Goal: Transaction & Acquisition: Download file/media

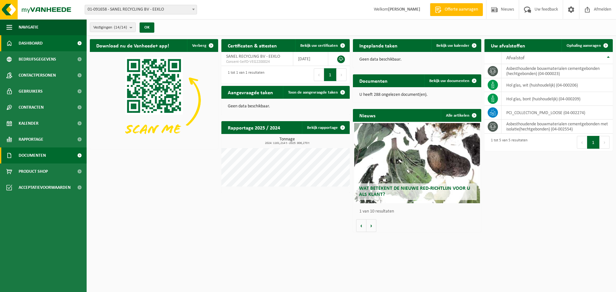
click at [41, 158] on span "Documenten" at bounding box center [32, 155] width 27 height 16
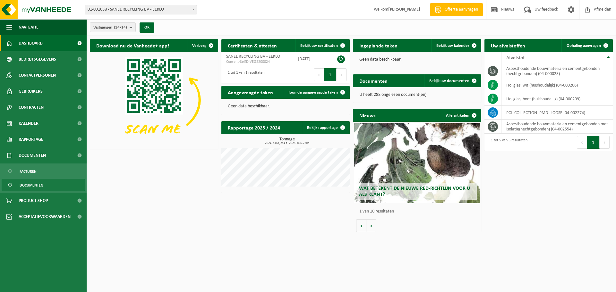
click at [36, 186] on span "Documenten" at bounding box center [32, 185] width 24 height 12
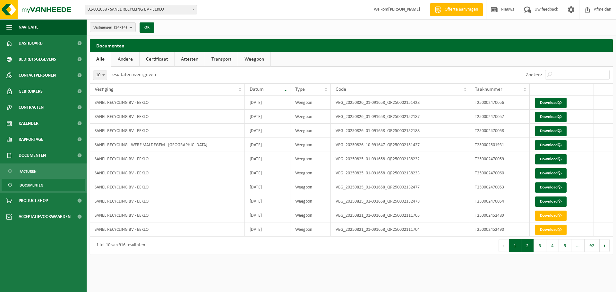
click at [529, 247] on button "2" at bounding box center [527, 245] width 13 height 13
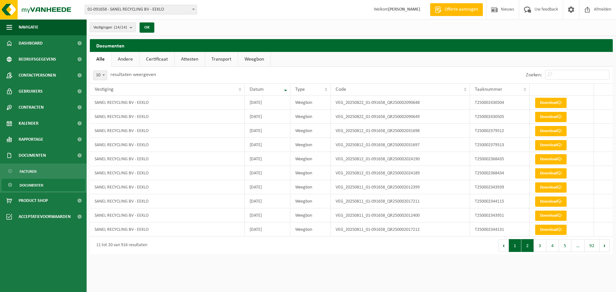
click at [518, 246] on button "1" at bounding box center [514, 245] width 13 height 13
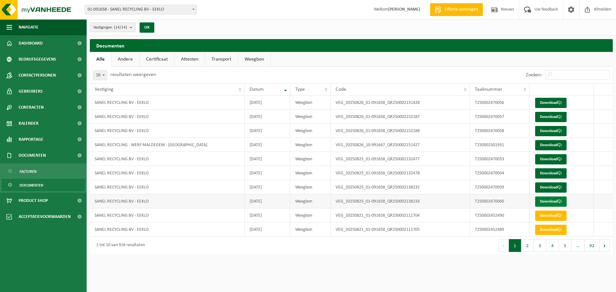
click at [545, 201] on link "Download" at bounding box center [550, 202] width 31 height 10
click at [496, 189] on td "T250002470059" at bounding box center [499, 187] width 59 height 14
click at [542, 187] on link "Download" at bounding box center [550, 187] width 31 height 10
click at [546, 171] on link "Download" at bounding box center [550, 173] width 31 height 10
click at [553, 158] on link "Download" at bounding box center [550, 159] width 31 height 10
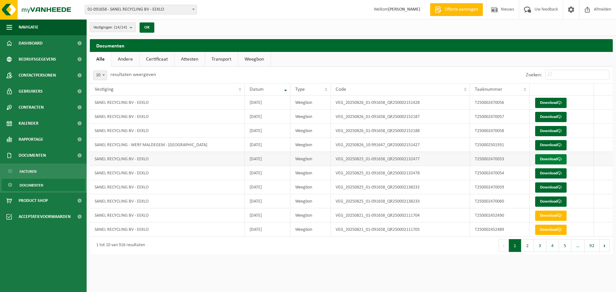
click at [550, 155] on link "Download" at bounding box center [550, 159] width 31 height 10
click at [555, 142] on link "Download" at bounding box center [550, 145] width 31 height 10
click at [551, 143] on link "Download" at bounding box center [550, 145] width 31 height 10
click at [547, 228] on link "Download" at bounding box center [550, 230] width 31 height 10
click at [557, 216] on link "Download" at bounding box center [550, 216] width 31 height 10
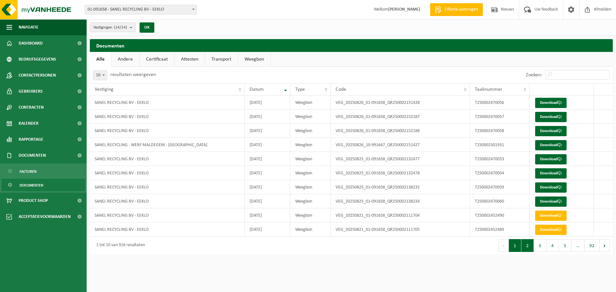
click at [524, 244] on button "2" at bounding box center [527, 245] width 13 height 13
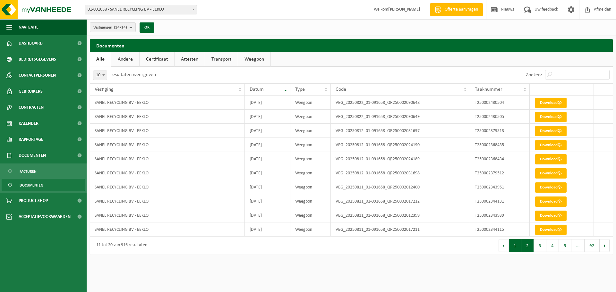
click at [515, 248] on button "1" at bounding box center [514, 245] width 13 height 13
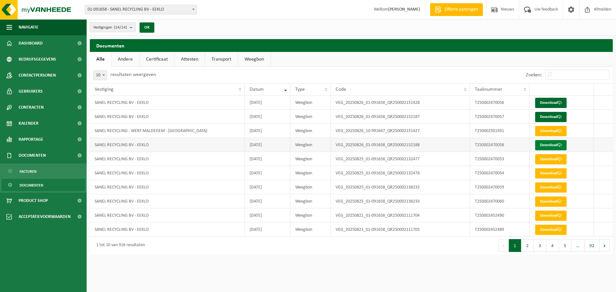
click at [546, 144] on link "Download" at bounding box center [550, 145] width 31 height 10
click at [548, 132] on link "Download" at bounding box center [550, 131] width 31 height 10
click at [552, 116] on link "Download" at bounding box center [550, 117] width 31 height 10
click at [543, 103] on link "Download" at bounding box center [550, 103] width 31 height 10
click at [42, 154] on span "Documenten" at bounding box center [32, 155] width 27 height 16
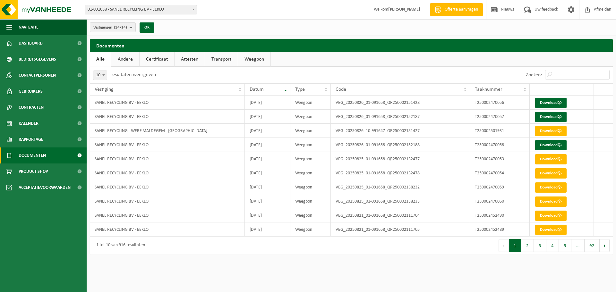
click at [38, 155] on span "Documenten" at bounding box center [32, 155] width 27 height 16
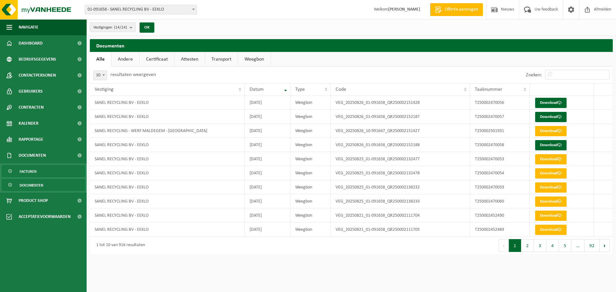
click at [36, 168] on span "Facturen" at bounding box center [28, 171] width 17 height 12
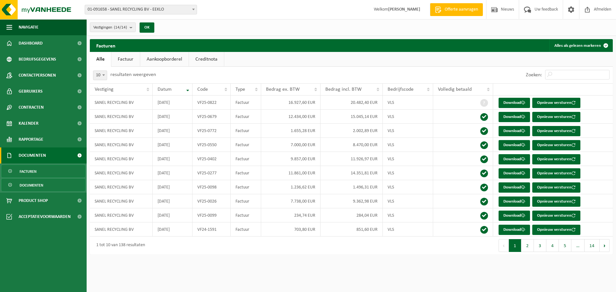
click at [32, 186] on span "Documenten" at bounding box center [32, 185] width 24 height 12
